Goal: Find specific page/section: Find specific page/section

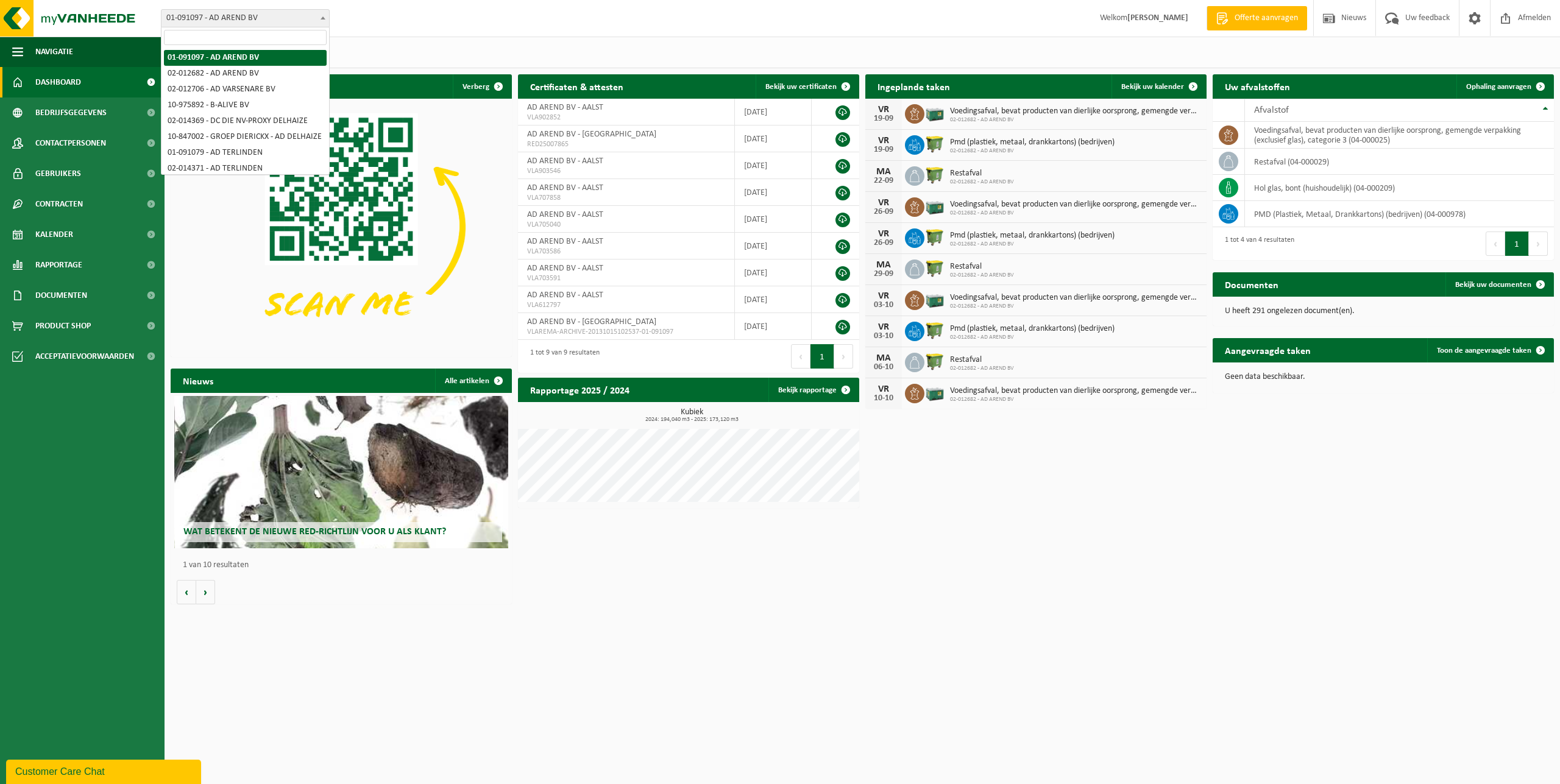
click at [227, 16] on span "01-091097 - AD AREND BV" at bounding box center [245, 18] width 168 height 17
select select "862"
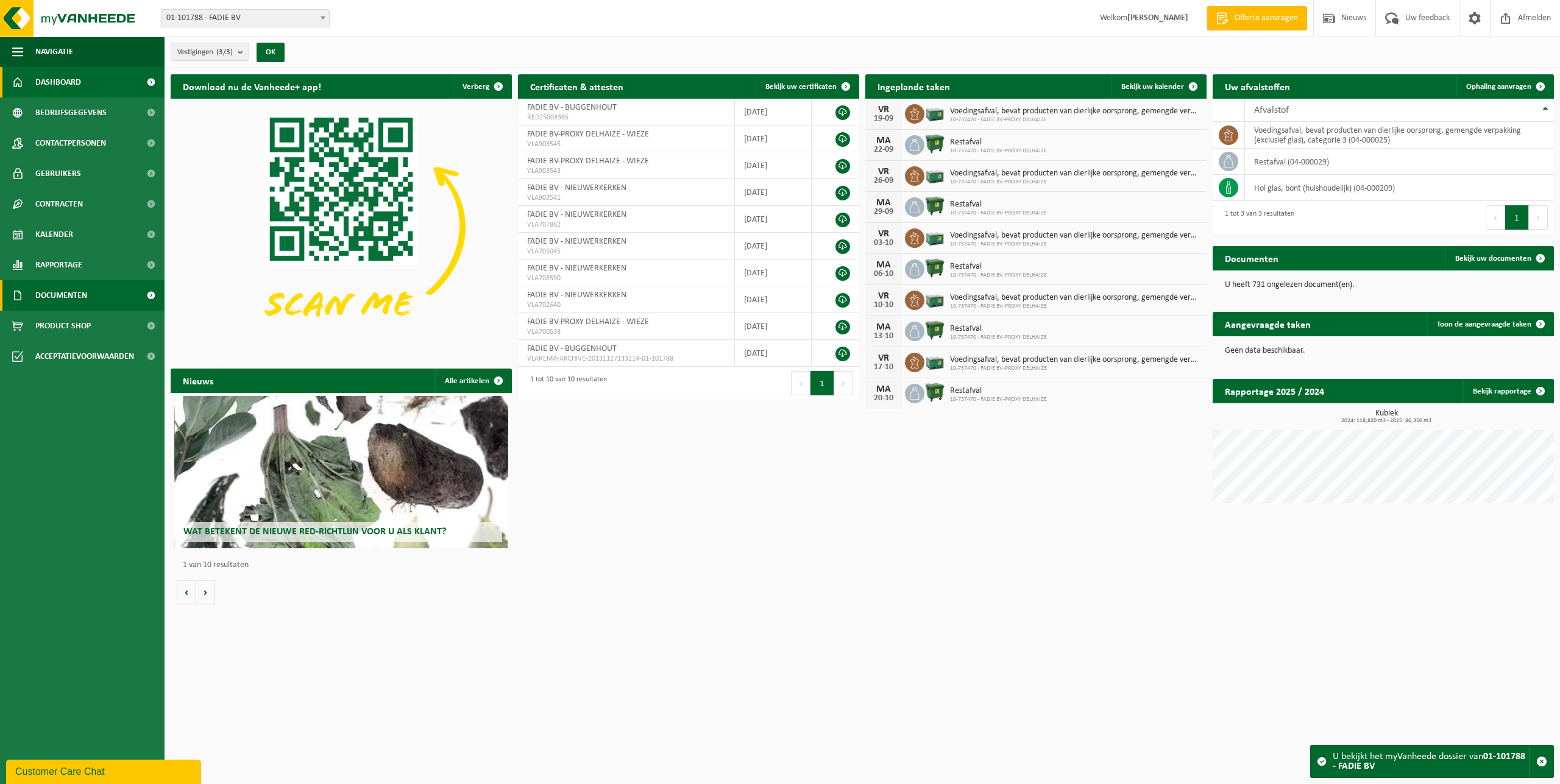
click at [76, 297] on span "Documenten" at bounding box center [61, 295] width 52 height 30
click at [98, 353] on link "Documenten" at bounding box center [82, 351] width 159 height 23
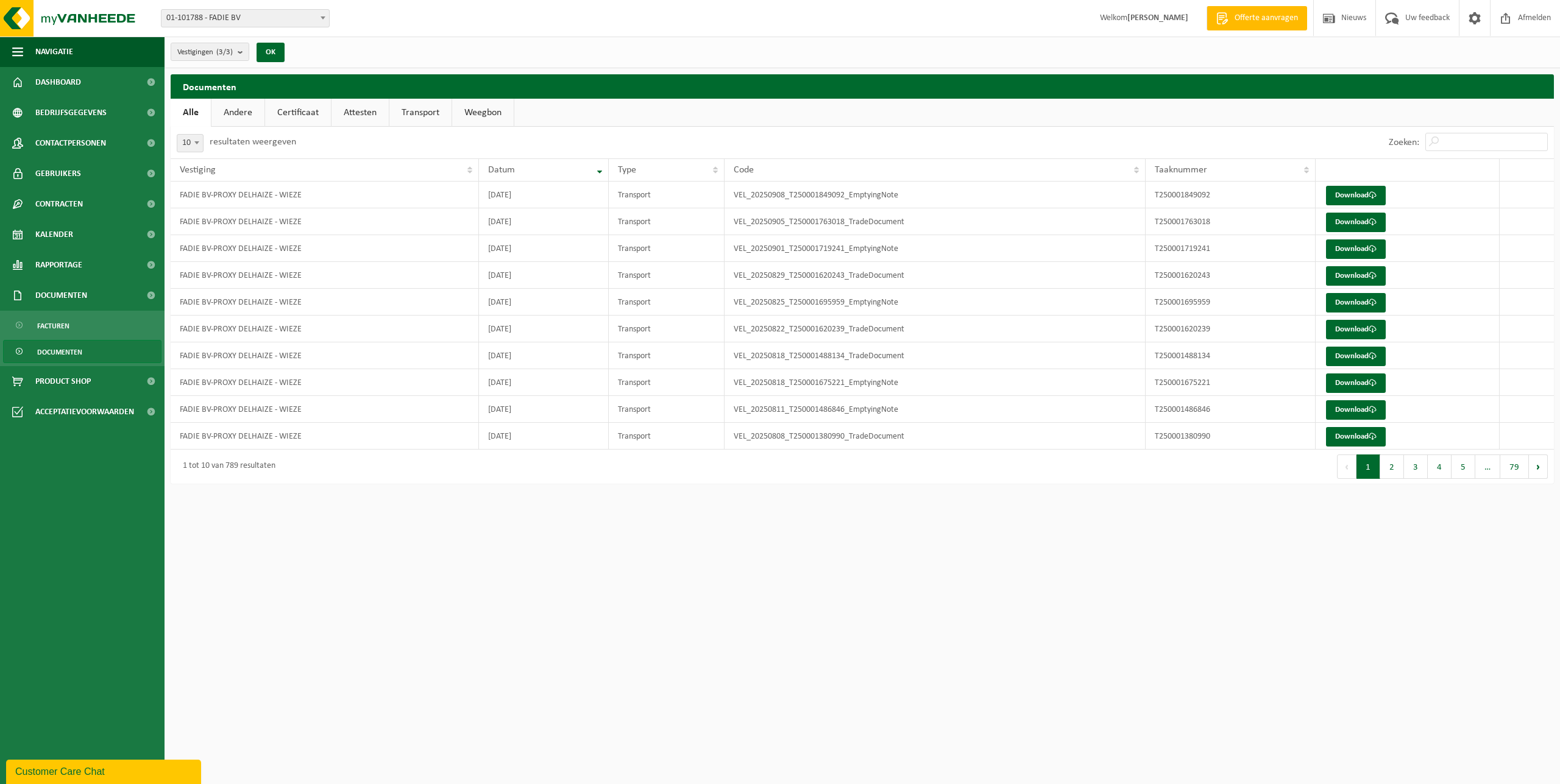
click at [594, 460] on div "1 tot 10 van 789 resultaten" at bounding box center [516, 466] width 692 height 34
click at [506, 129] on div "10 25 50 100 10 resultaten weergeven" at bounding box center [516, 142] width 692 height 32
